Goal: Check status

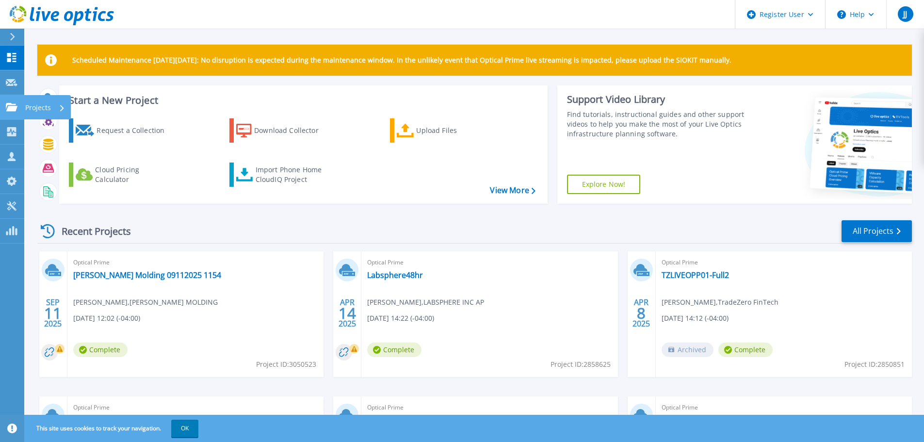
click at [9, 103] on div at bounding box center [12, 107] width 12 height 9
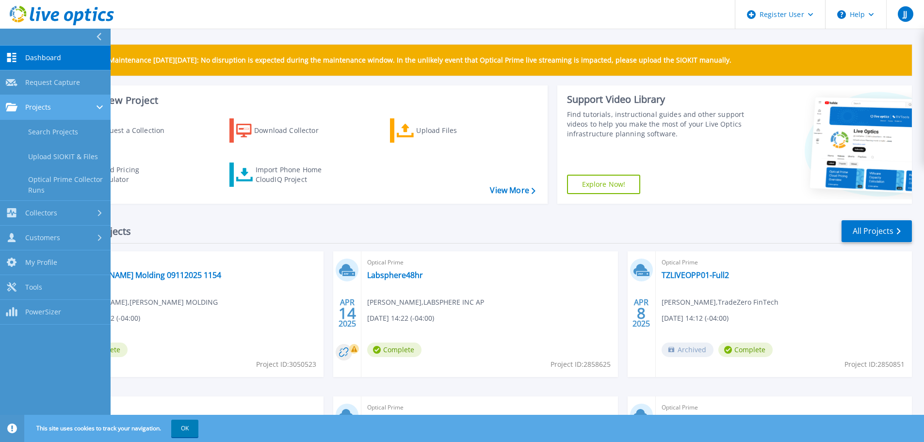
click at [63, 110] on div "Projects" at bounding box center [55, 107] width 99 height 9
click at [61, 133] on link "Search Projects" at bounding box center [55, 132] width 111 height 25
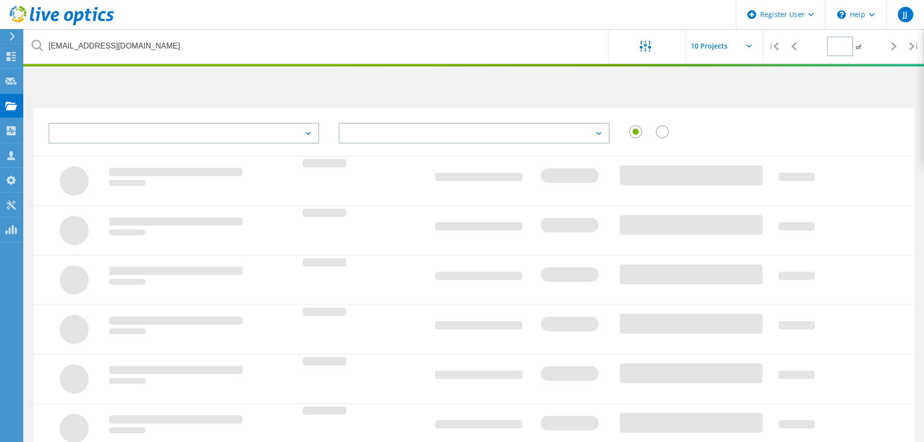
type input "1"
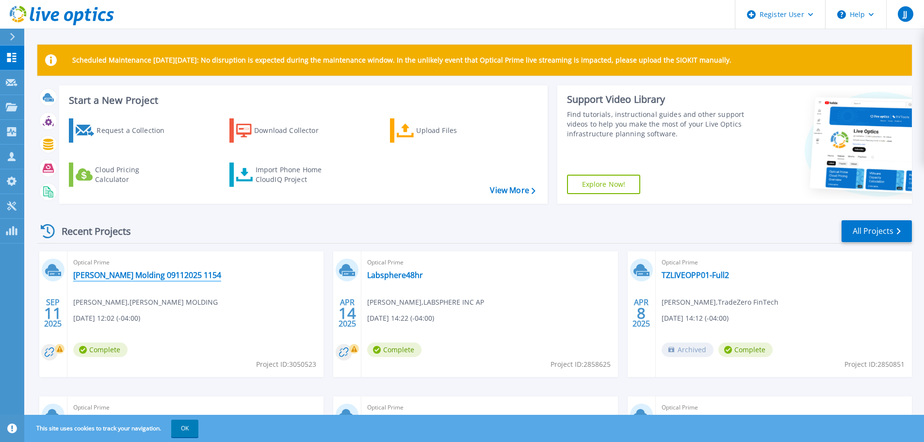
click at [134, 276] on link "[PERSON_NAME] Molding 09112025 1154" at bounding box center [147, 275] width 148 height 10
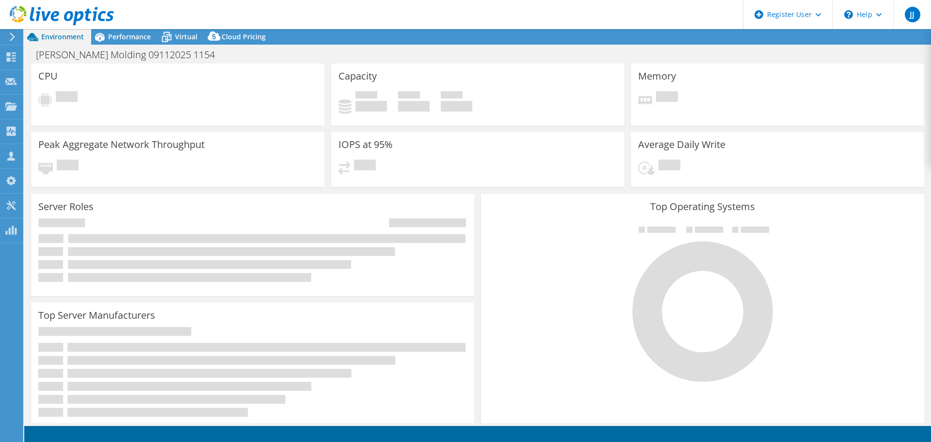
select select "USD"
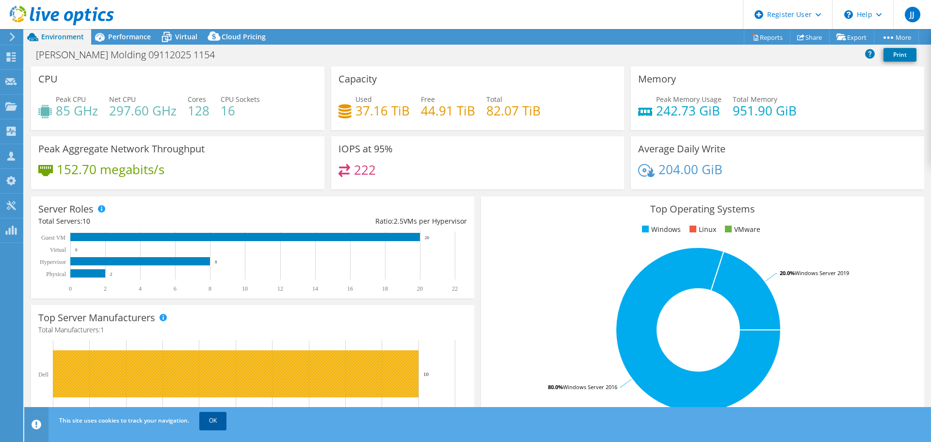
click at [216, 412] on link "OK" at bounding box center [212, 420] width 27 height 17
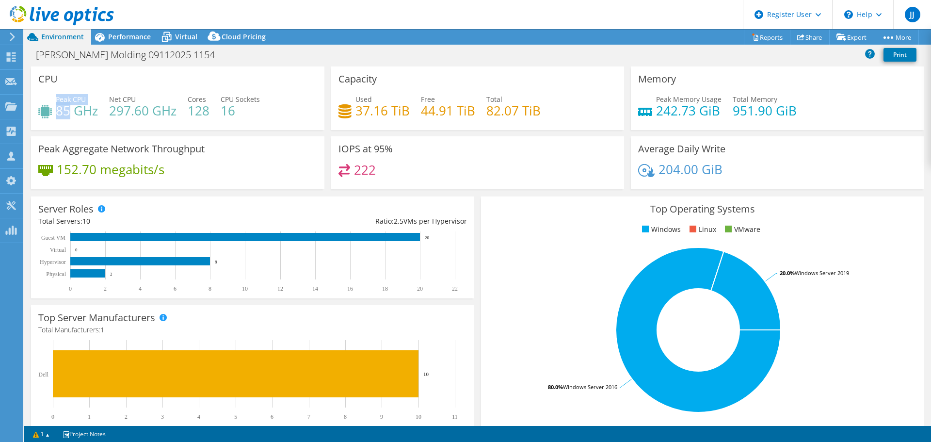
drag, startPoint x: 70, startPoint y: 112, endPoint x: 55, endPoint y: 113, distance: 14.6
click at [55, 113] on div "Peak CPU 85 GHz" at bounding box center [68, 105] width 60 height 22
click at [128, 120] on div "Peak CPU 85 GHz Net CPU 297.60 GHz Cores 128 CPU Sockets 16" at bounding box center [177, 110] width 279 height 32
